Goal: Register for event/course

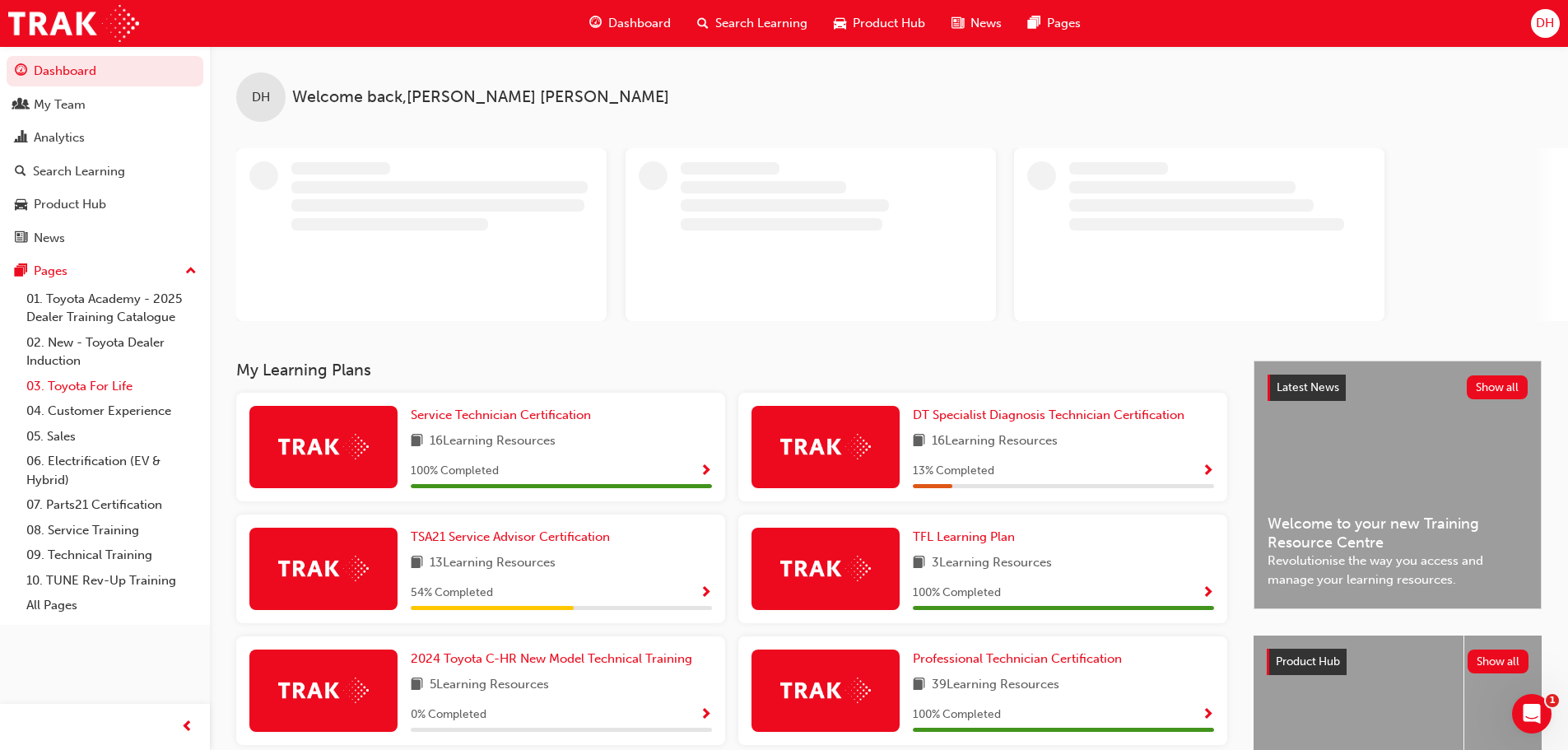
click at [87, 383] on link "03. Toyota For Life" at bounding box center [112, 386] width 184 height 25
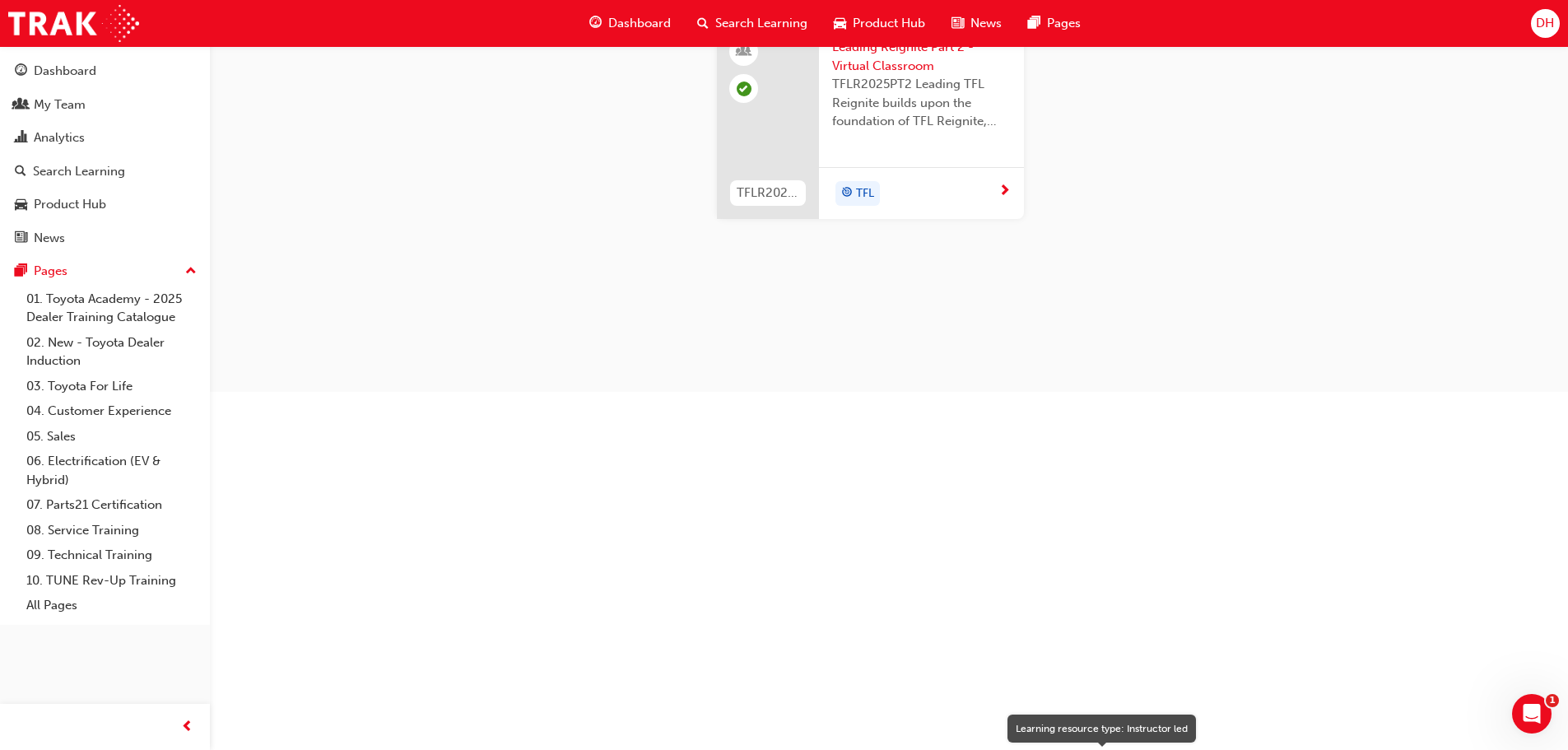
scroll to position [1646, 0]
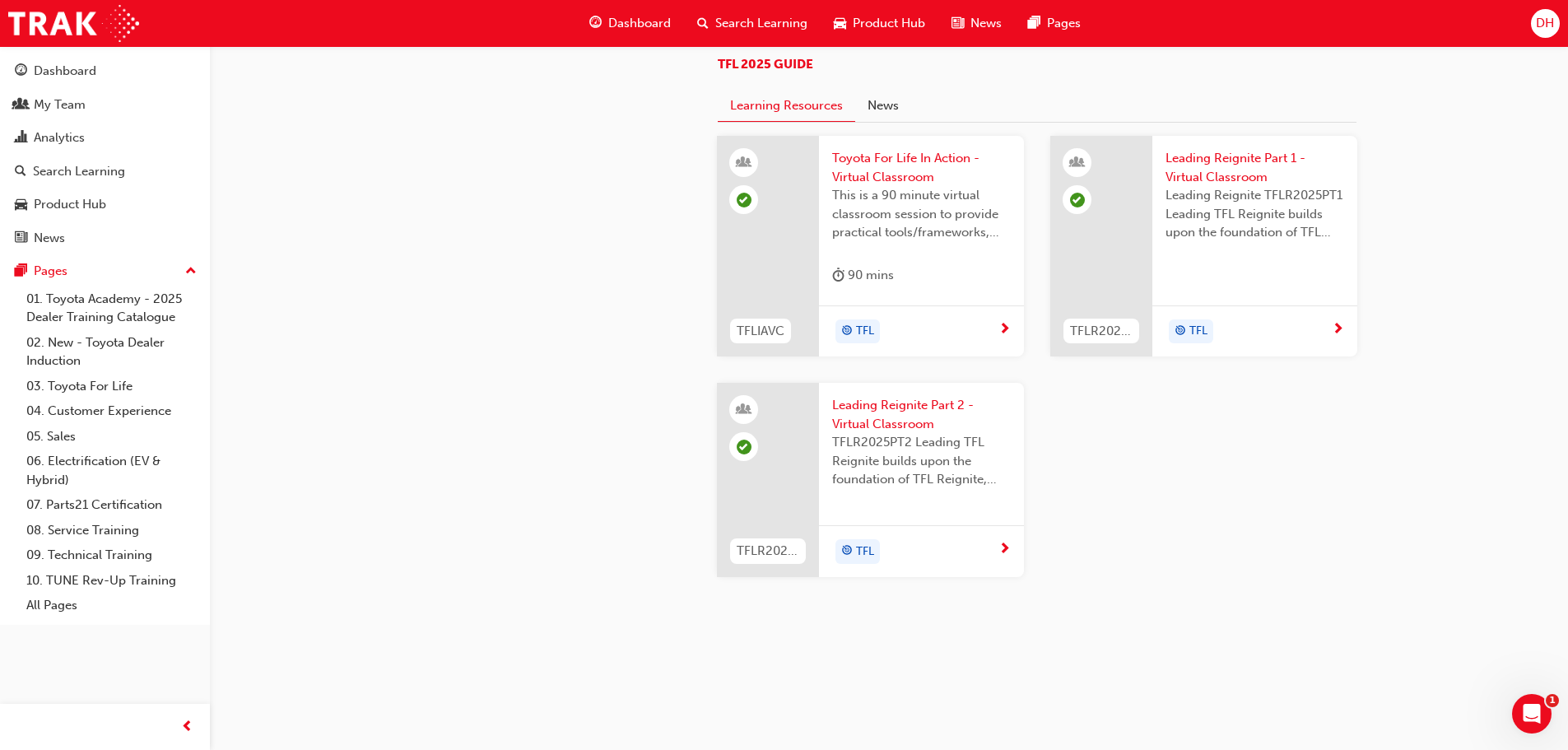
click at [936, 344] on div "TFL" at bounding box center [916, 331] width 166 height 24
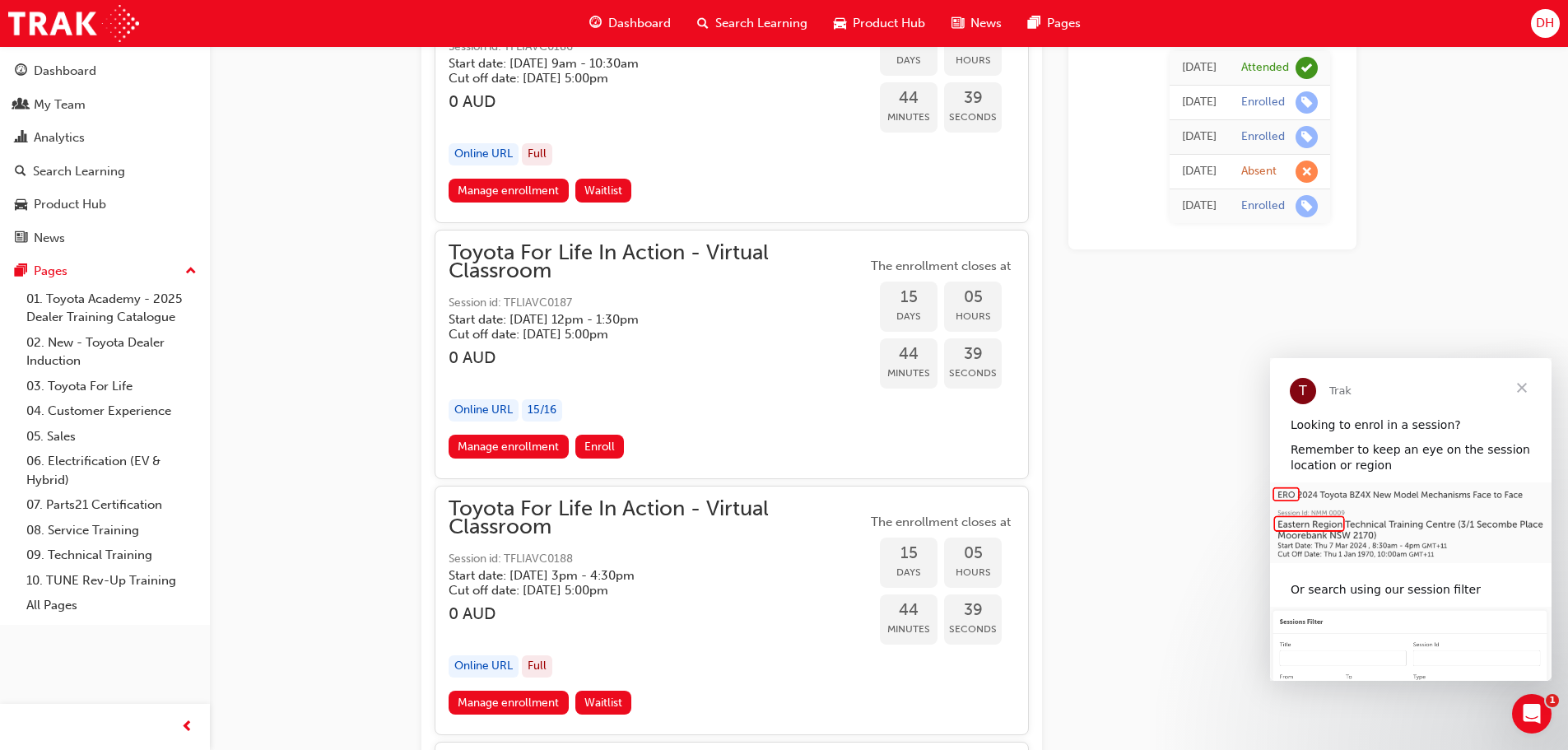
scroll to position [7681, 0]
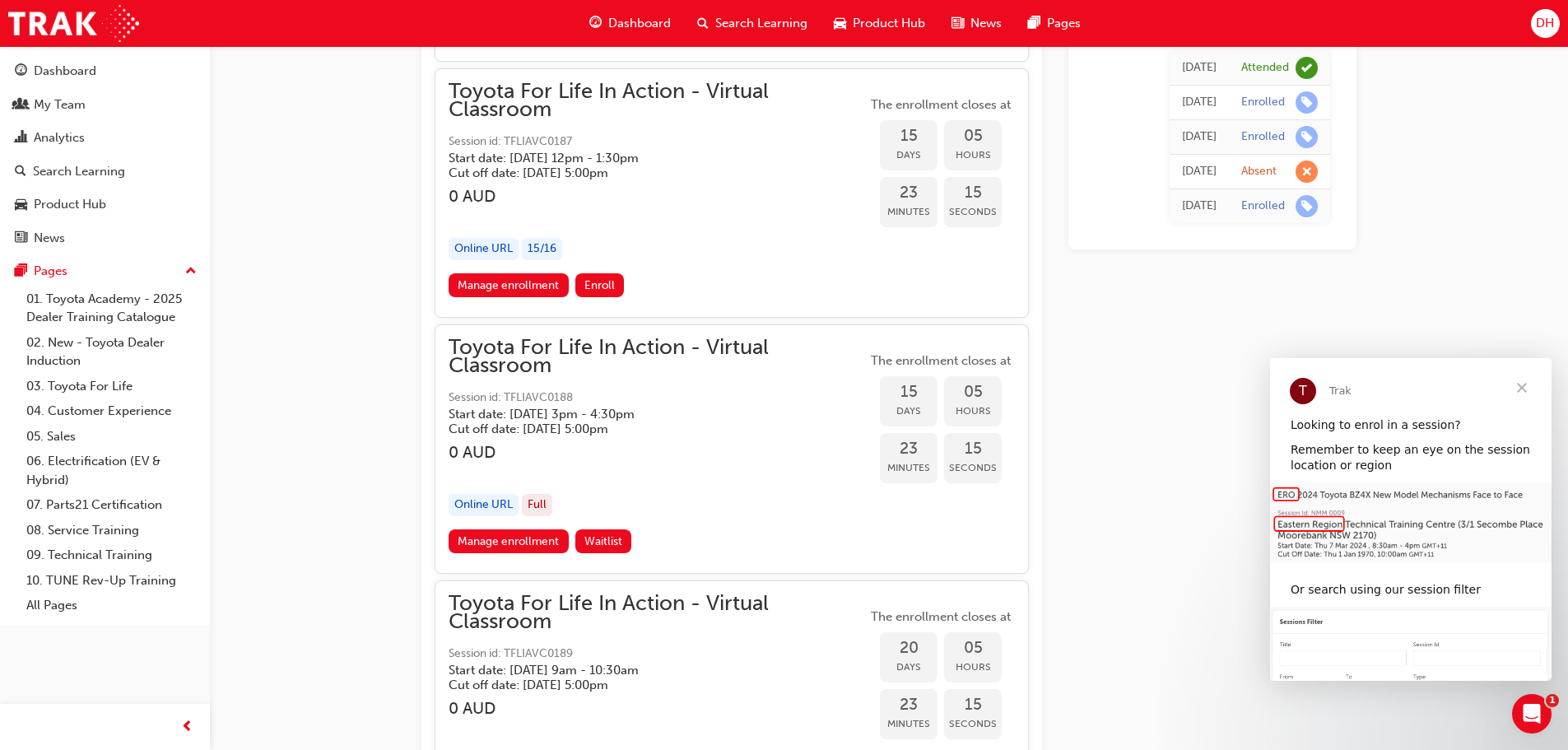
click at [1522, 384] on span "Close" at bounding box center [1522, 387] width 60 height 60
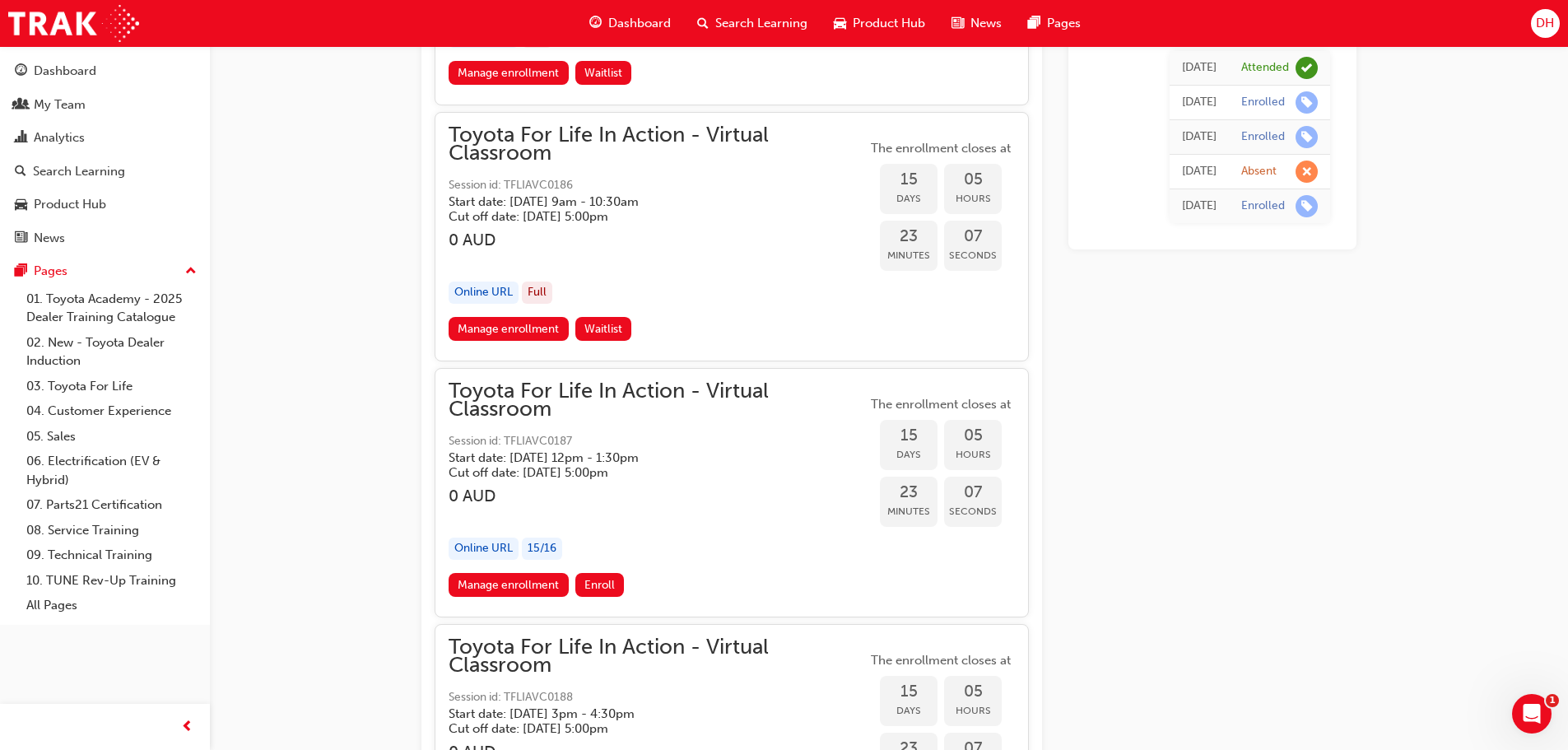
scroll to position [7434, 0]
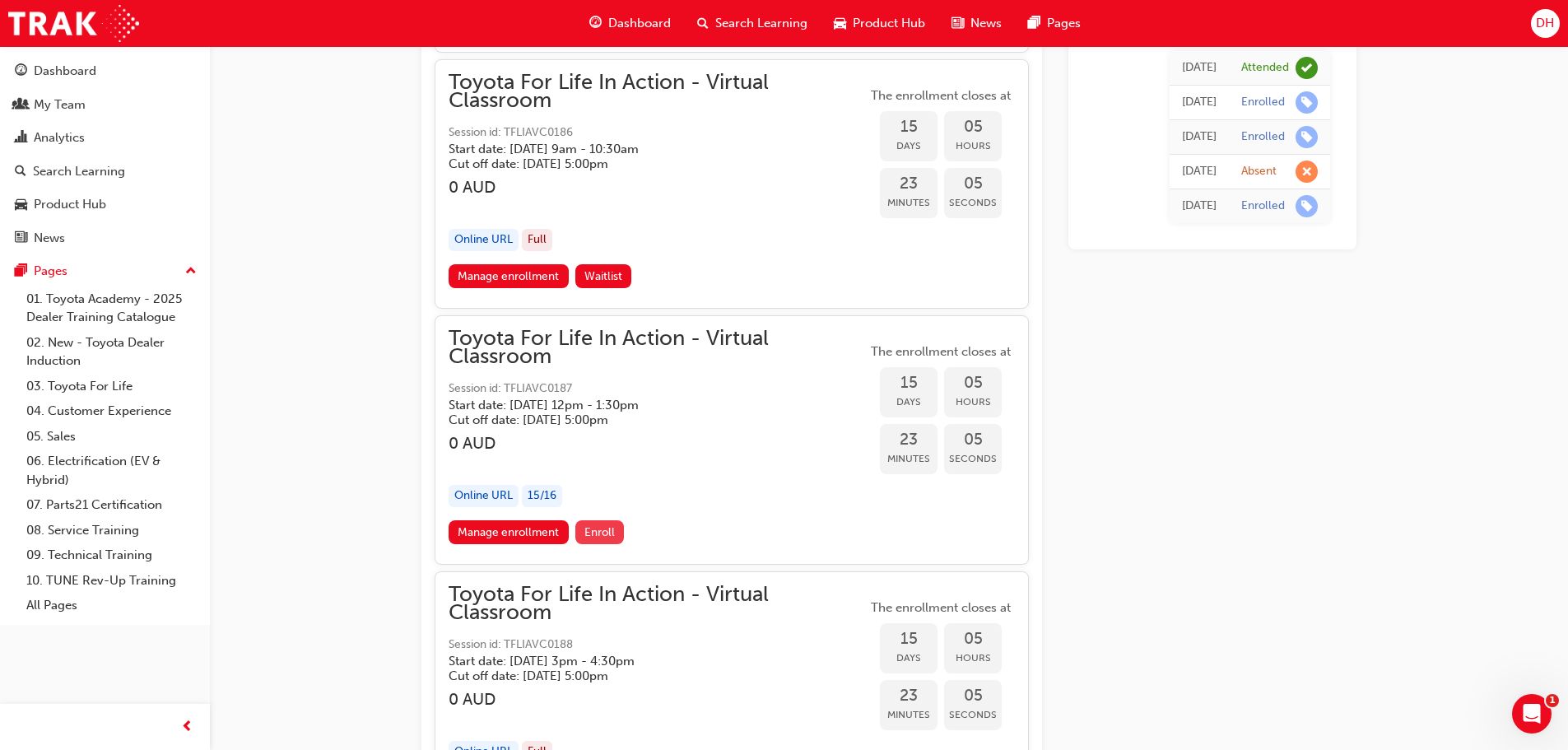
click at [611, 533] on span "Enroll" at bounding box center [599, 532] width 30 height 14
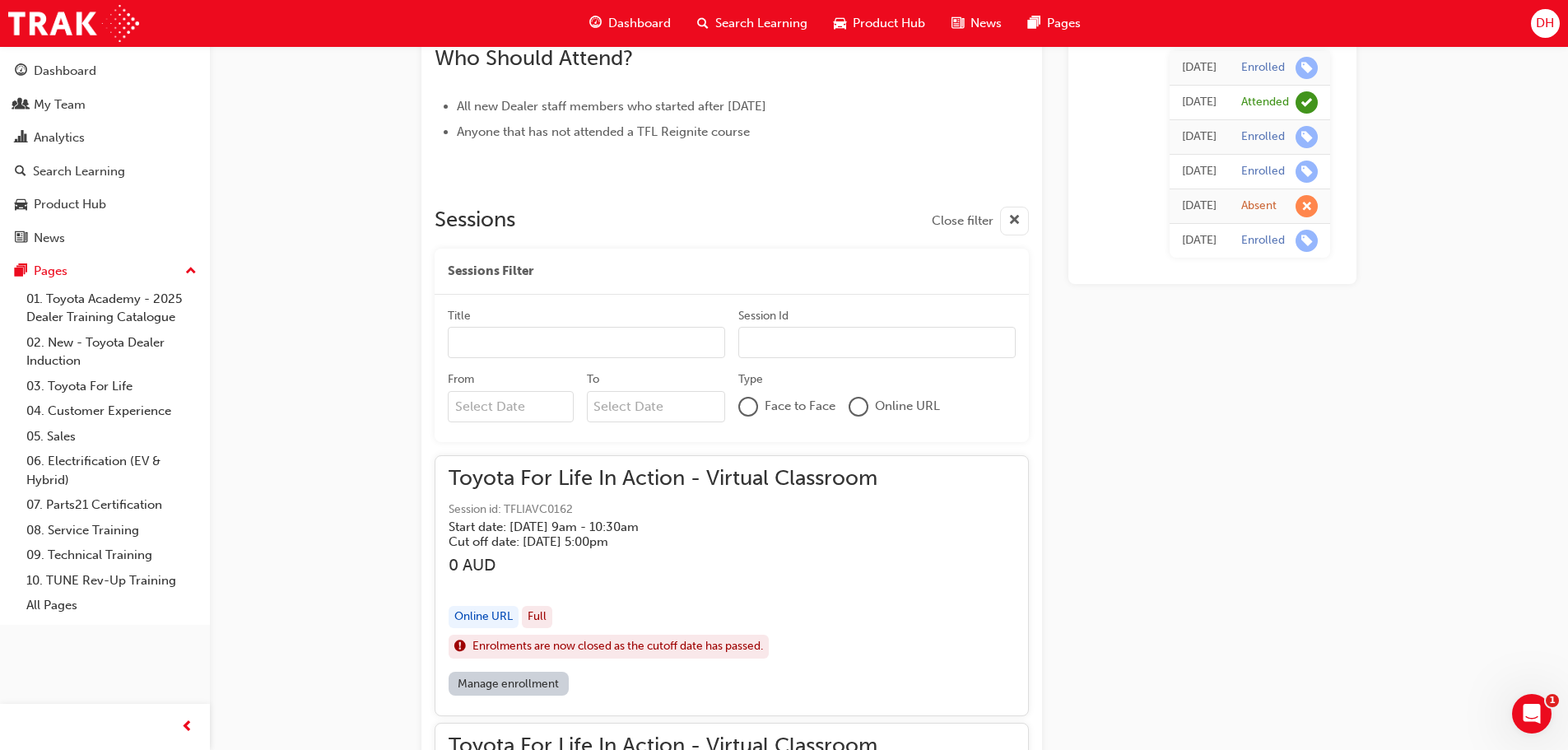
scroll to position [851, 0]
click at [597, 334] on input "Title" at bounding box center [587, 340] width 278 height 31
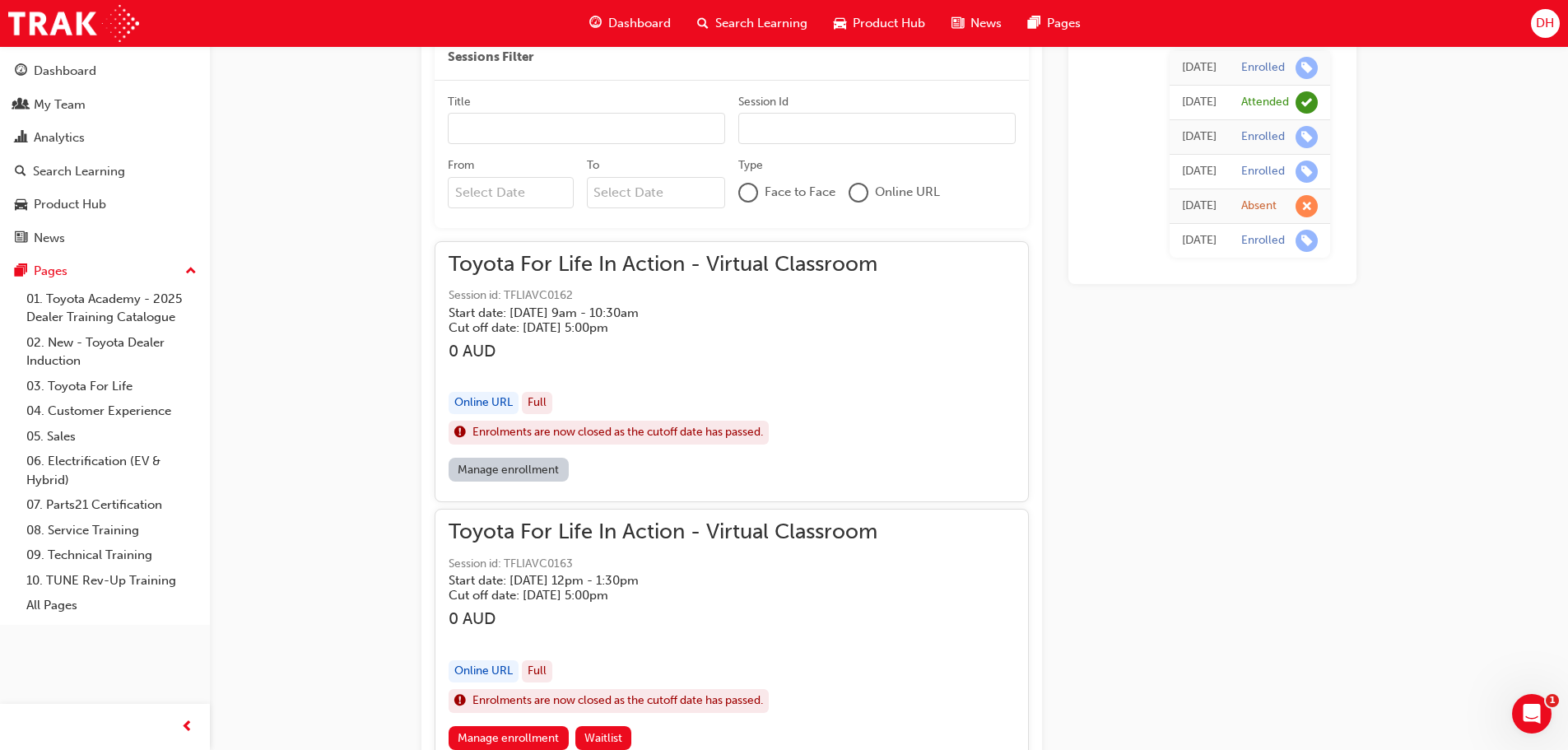
scroll to position [1098, 0]
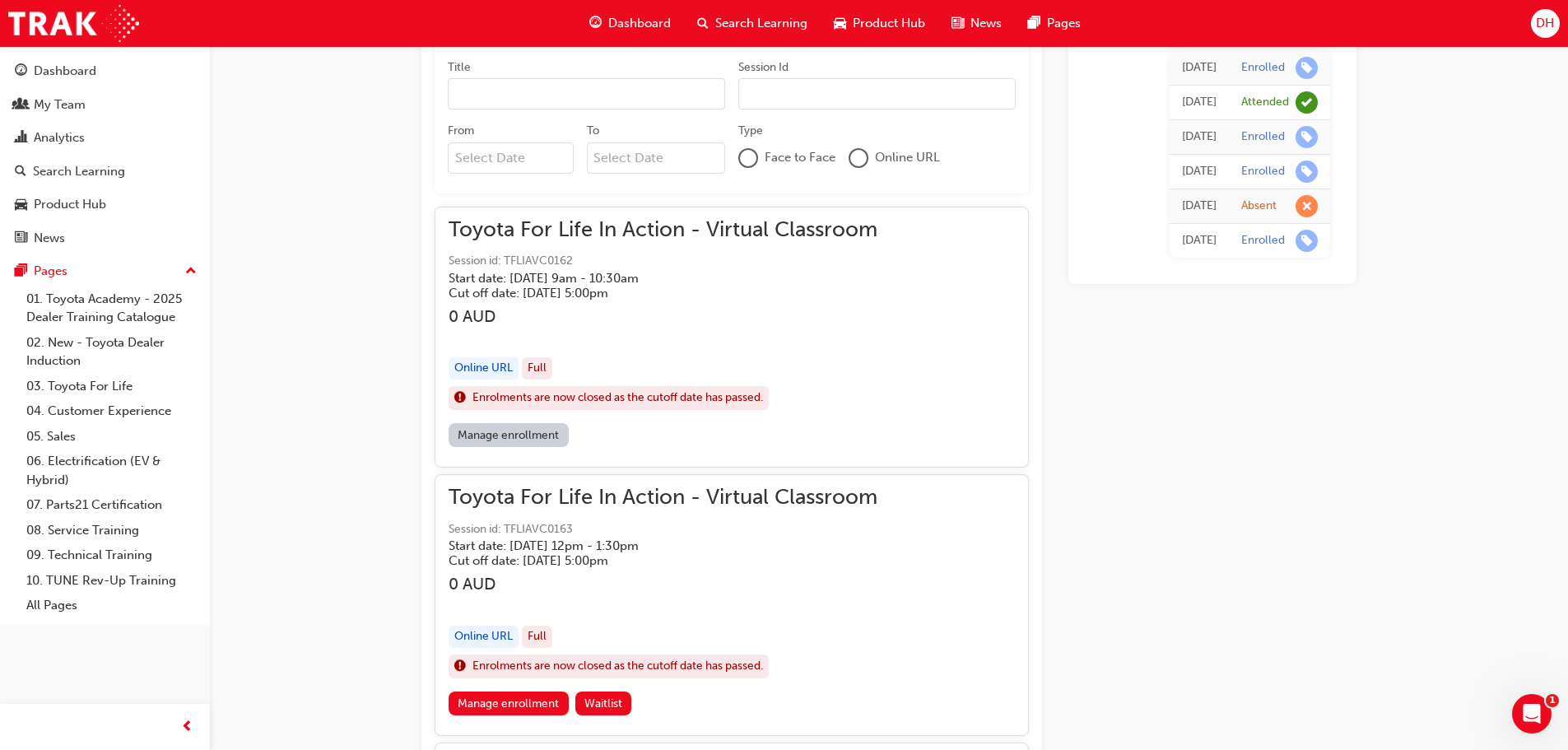
click at [796, 102] on input "Session Id" at bounding box center [877, 94] width 278 height 31
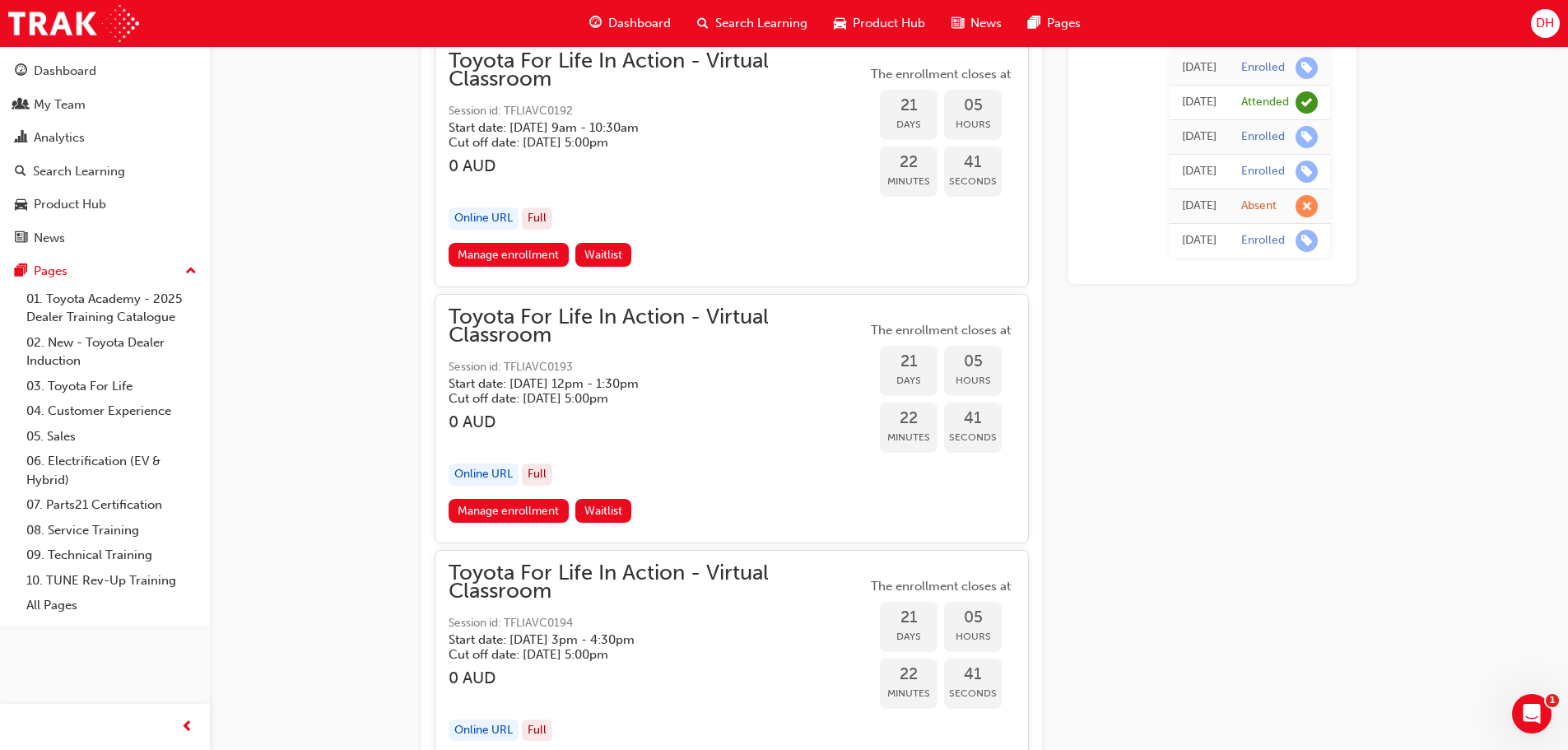
scroll to position [8997, 0]
